Goal: Information Seeking & Learning: Learn about a topic

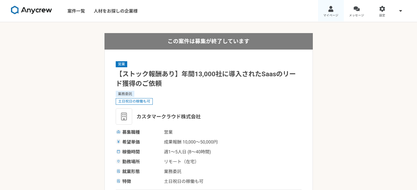
click at [329, 6] on div at bounding box center [330, 9] width 6 height 6
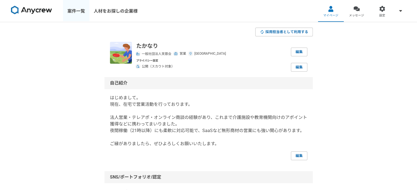
click at [75, 11] on link "案件一覧" at bounding box center [76, 11] width 26 height 22
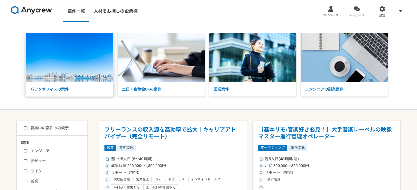
scroll to position [55, 0]
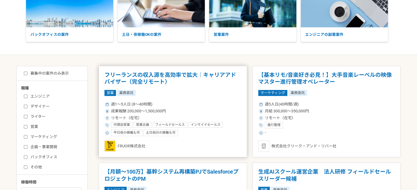
click at [209, 95] on div "営業 業務委託" at bounding box center [172, 93] width 137 height 6
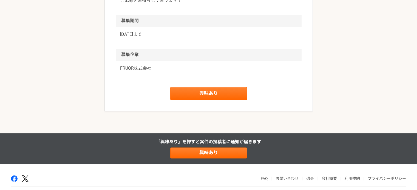
scroll to position [697, 0]
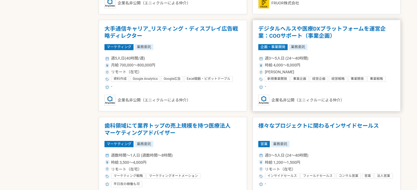
scroll to position [931, 0]
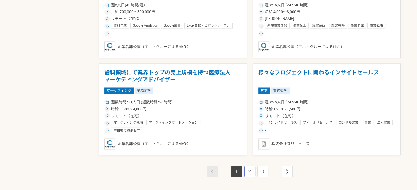
click at [250, 171] on link "2" at bounding box center [249, 171] width 11 height 11
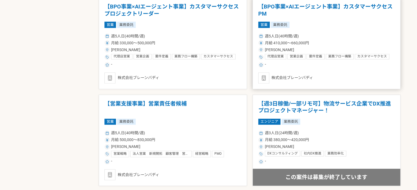
scroll to position [520, 0]
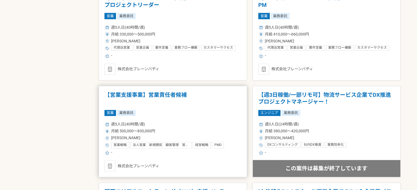
click at [196, 116] on article "【営業支援事業】営業責任者候補 営業 業務委託 週5人日(40時間/週) 月給 500,000〜830,000円 [PERSON_NAME] 営業戦略 法人営…" at bounding box center [173, 132] width 148 height 92
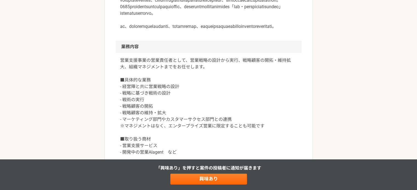
scroll to position [274, 0]
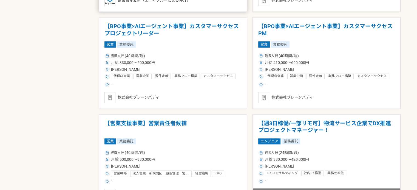
scroll to position [493, 0]
